Goal: Register for event/course

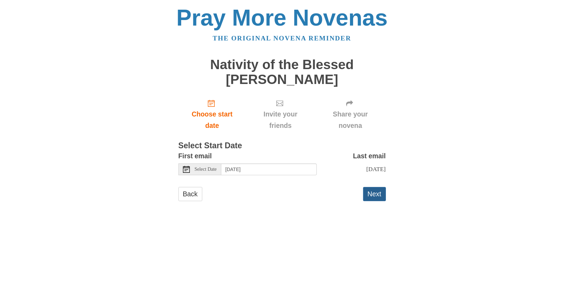
click at [370, 199] on button "Next" at bounding box center [374, 194] width 23 height 14
click at [209, 171] on span "Select Date" at bounding box center [206, 169] width 22 height 5
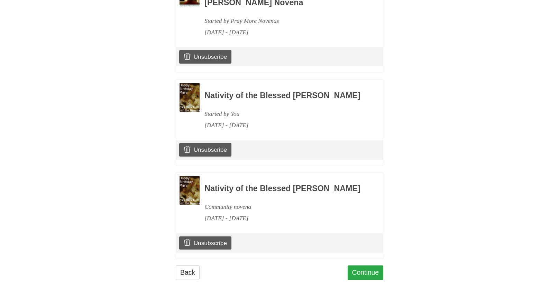
scroll to position [404, 0]
click at [353, 273] on link "Continue" at bounding box center [366, 273] width 36 height 14
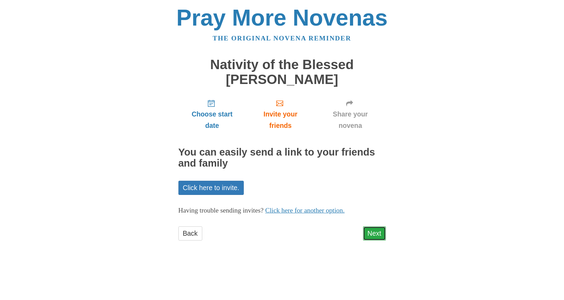
click at [372, 231] on link "Next" at bounding box center [374, 234] width 23 height 14
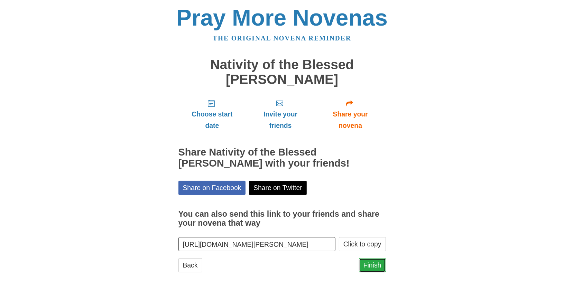
click at [373, 263] on link "Finish" at bounding box center [372, 265] width 27 height 14
